Goal: Task Accomplishment & Management: Manage account settings

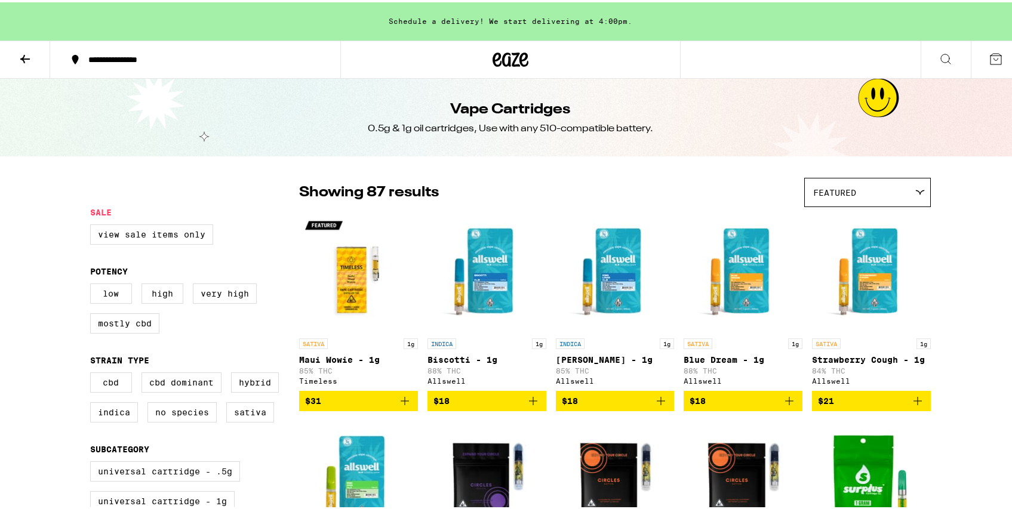
click at [985, 67] on button at bounding box center [996, 57] width 50 height 37
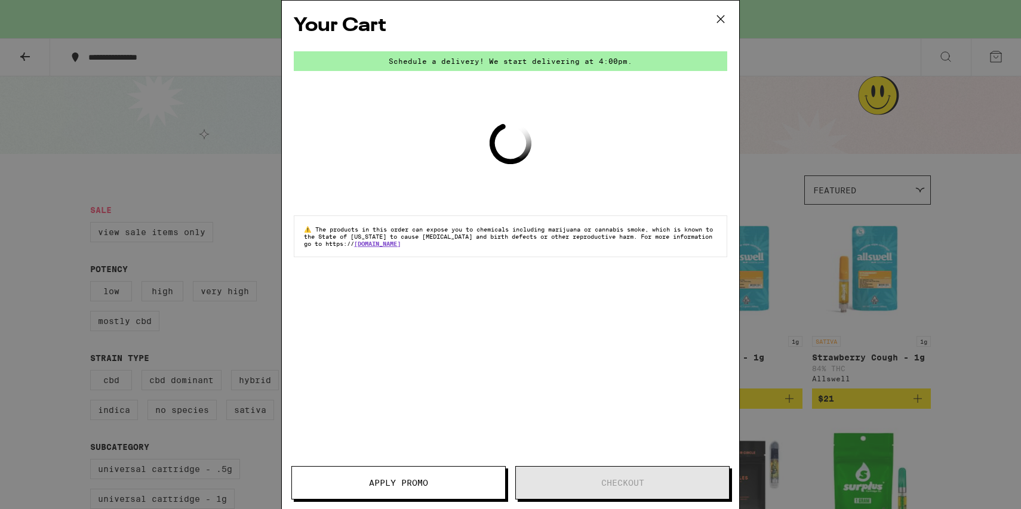
click at [720, 27] on icon at bounding box center [721, 19] width 18 height 18
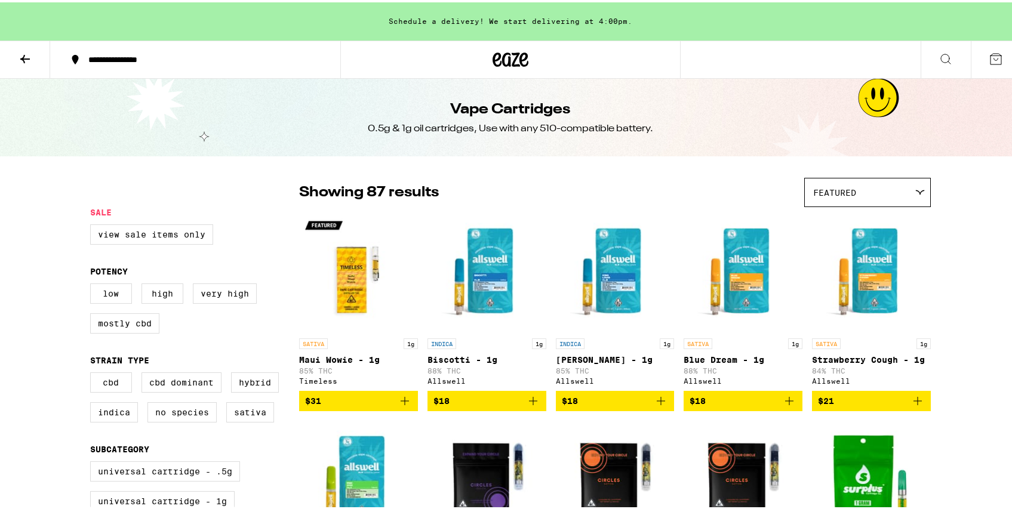
click at [26, 66] on button at bounding box center [25, 58] width 50 height 38
click at [499, 50] on icon at bounding box center [511, 57] width 36 height 21
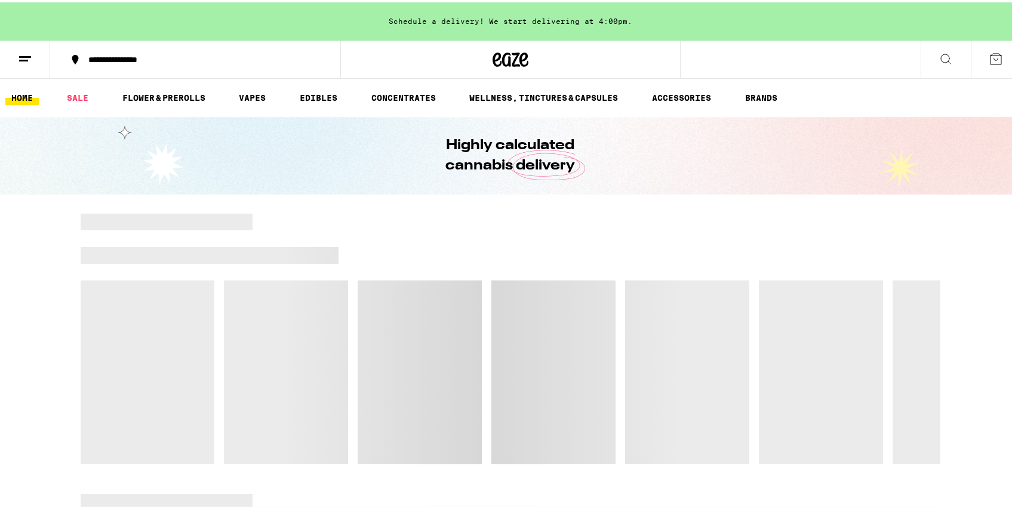
click at [13, 52] on button at bounding box center [25, 58] width 50 height 38
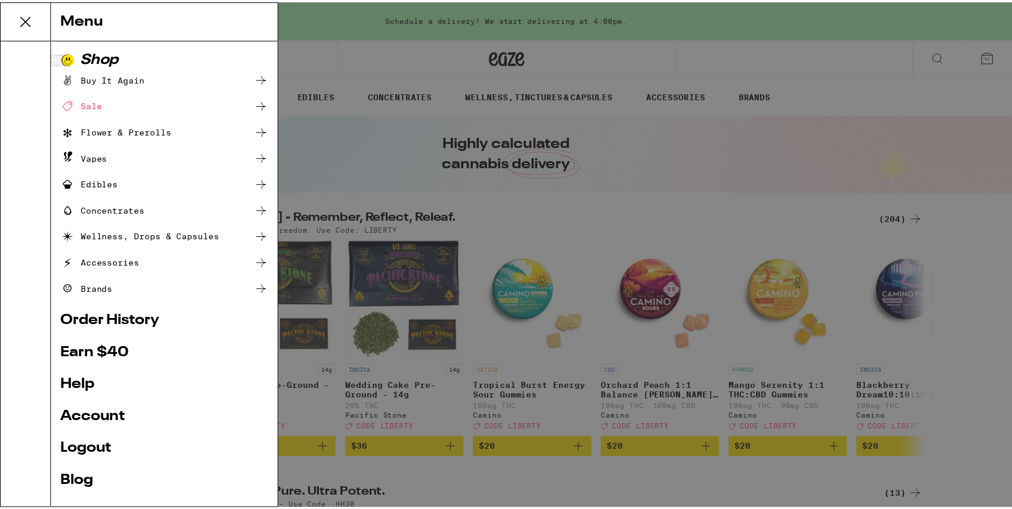
scroll to position [39, 0]
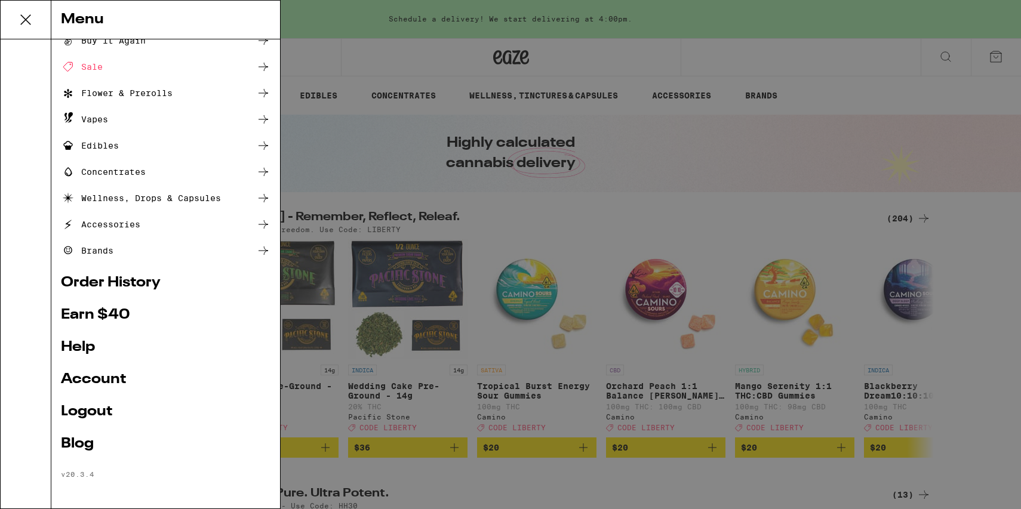
click at [82, 377] on link "Account" at bounding box center [166, 380] width 210 height 14
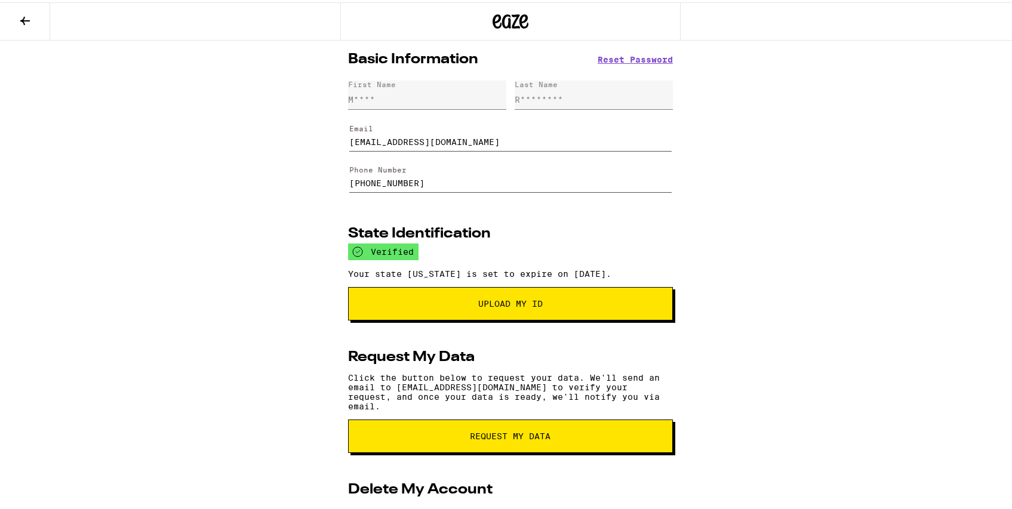
click at [16, 13] on button at bounding box center [25, 20] width 50 height 38
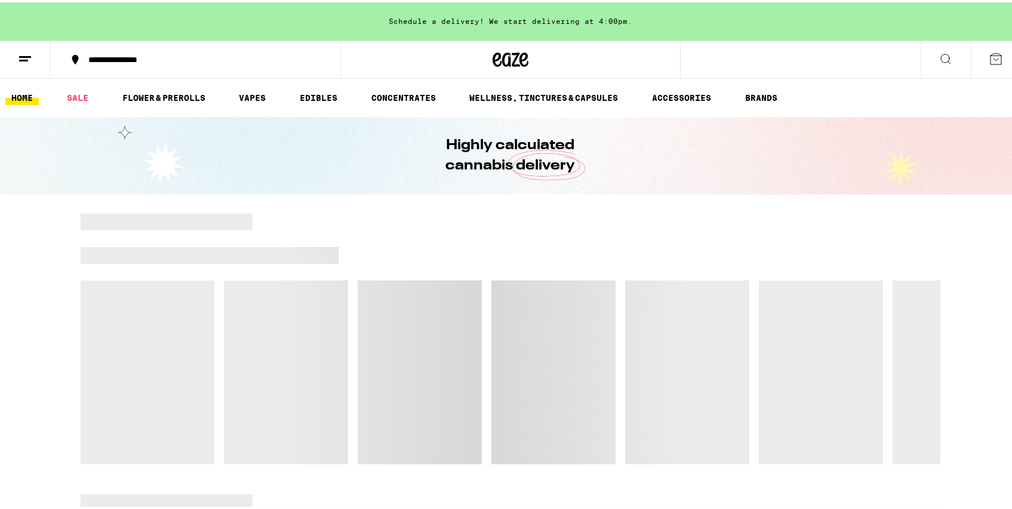
click at [27, 66] on button at bounding box center [25, 58] width 50 height 38
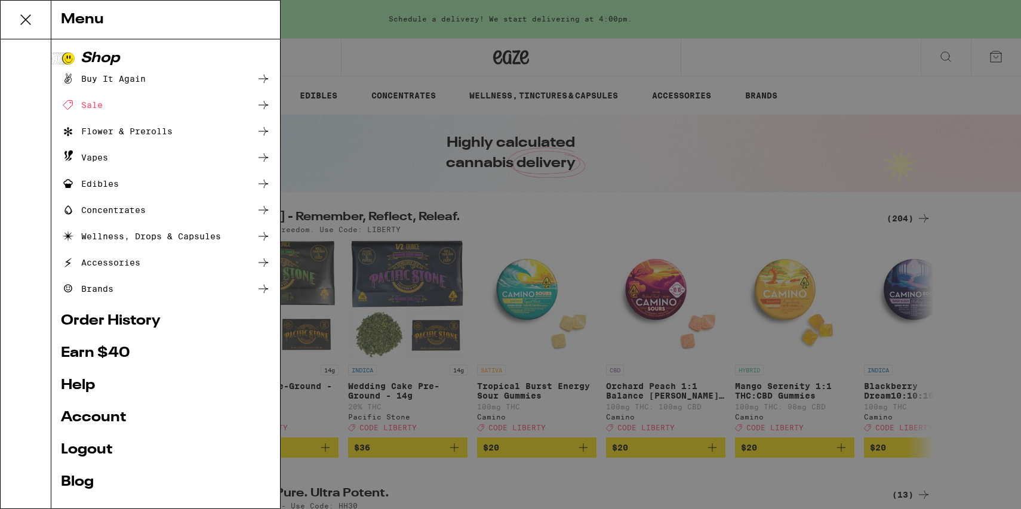
click at [125, 445] on link "Logout" at bounding box center [166, 450] width 210 height 14
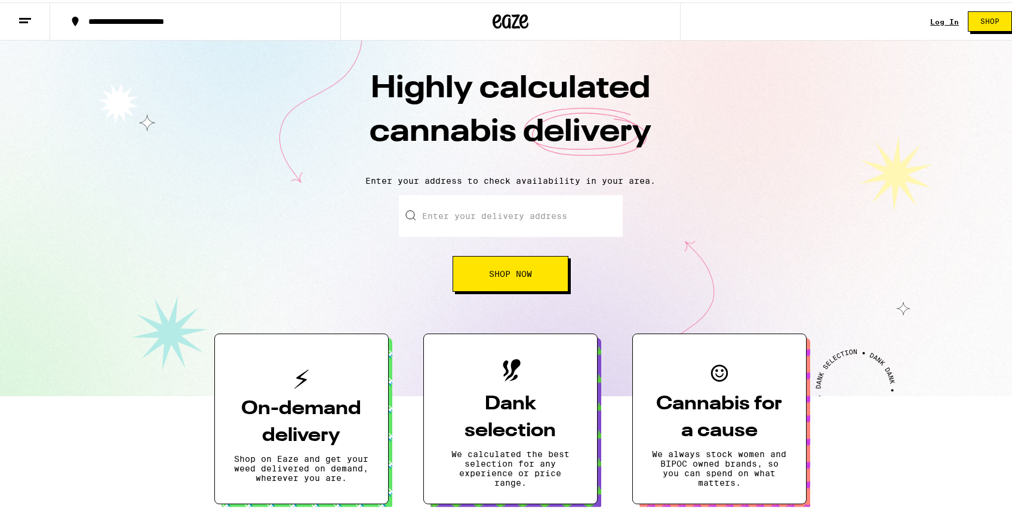
click at [515, 211] on input "Enter your delivery address" at bounding box center [511, 214] width 224 height 42
click at [942, 22] on link "Log In" at bounding box center [944, 20] width 29 height 8
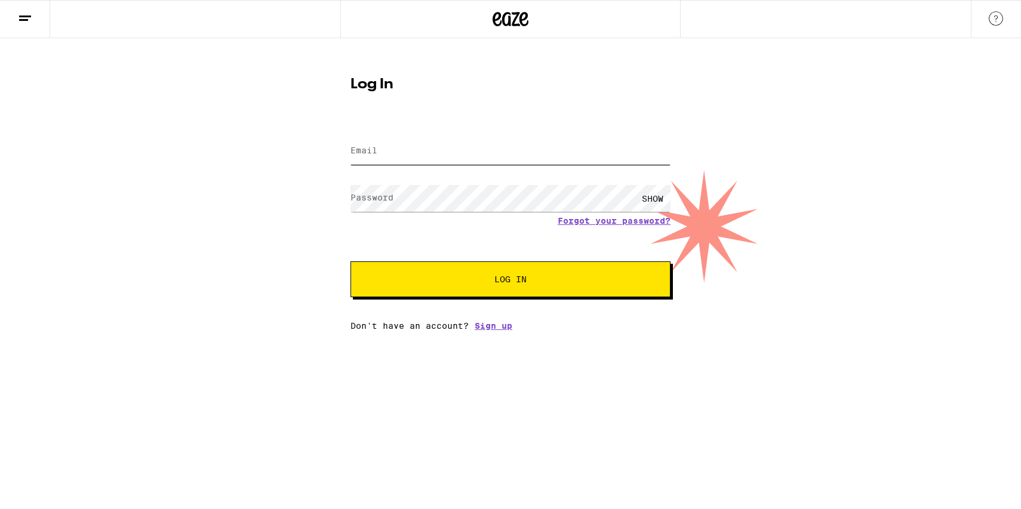
type input "[EMAIL_ADDRESS][DOMAIN_NAME]"
click at [557, 152] on input "[EMAIL_ADDRESS][DOMAIN_NAME]" at bounding box center [510, 151] width 320 height 27
click at [530, 277] on span "Log In" at bounding box center [510, 279] width 223 height 8
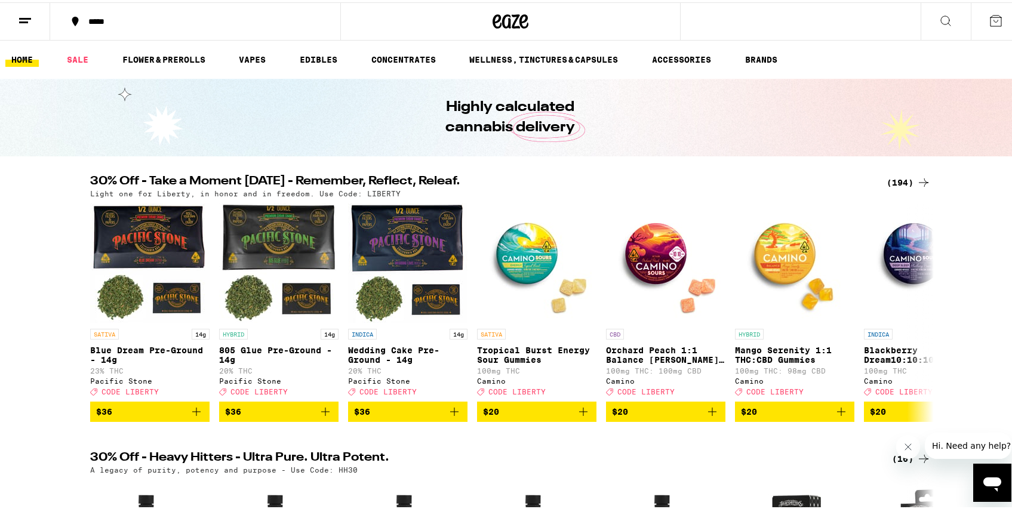
click at [35, 19] on button at bounding box center [25, 20] width 50 height 38
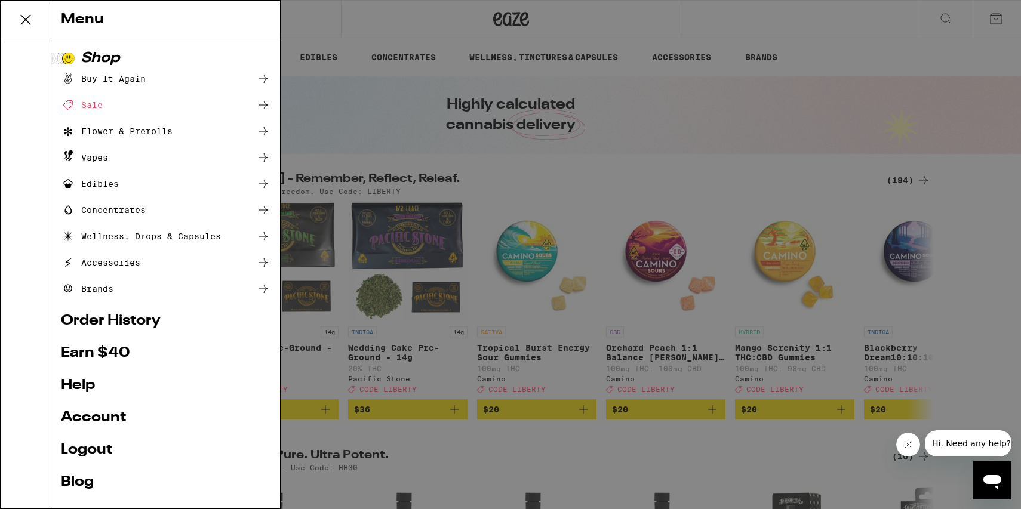
click at [88, 454] on link "Logout" at bounding box center [166, 450] width 210 height 14
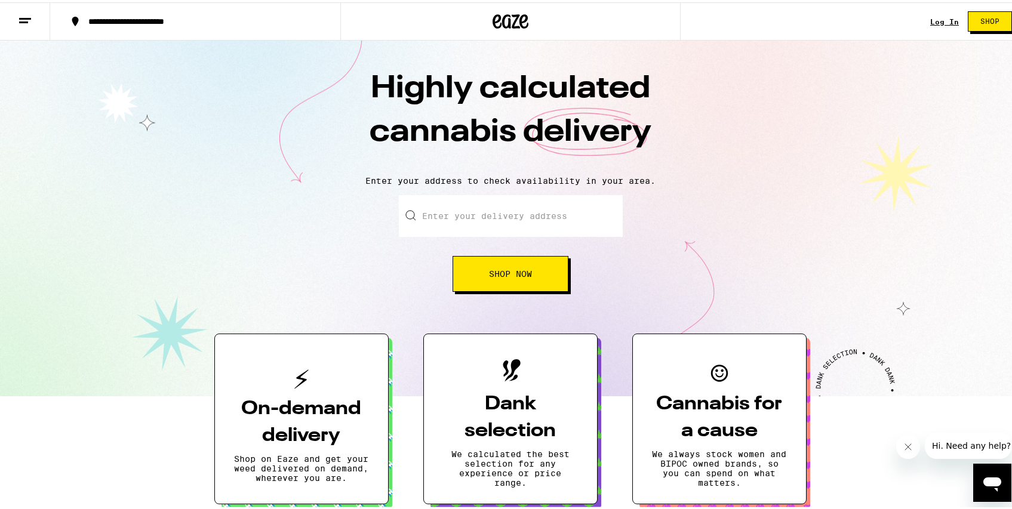
click at [447, 210] on input "Enter your delivery address" at bounding box center [511, 214] width 224 height 42
click at [945, 19] on link "Log In" at bounding box center [944, 20] width 29 height 8
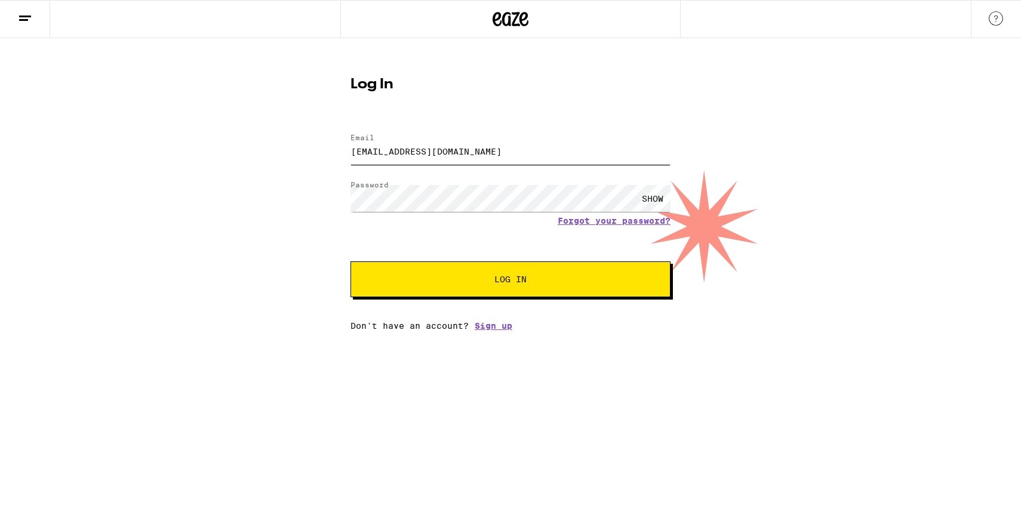
click at [398, 153] on input "[EMAIL_ADDRESS][DOMAIN_NAME]" at bounding box center [510, 151] width 320 height 27
click at [565, 149] on input "[EMAIL_ADDRESS][DOMAIN_NAME]" at bounding box center [510, 151] width 320 height 27
type input "[EMAIL_ADDRESS][DOMAIN_NAME]"
click at [637, 193] on div "SHOW" at bounding box center [653, 198] width 36 height 27
click at [442, 292] on button "Log In" at bounding box center [510, 279] width 320 height 36
